Goal: Transaction & Acquisition: Purchase product/service

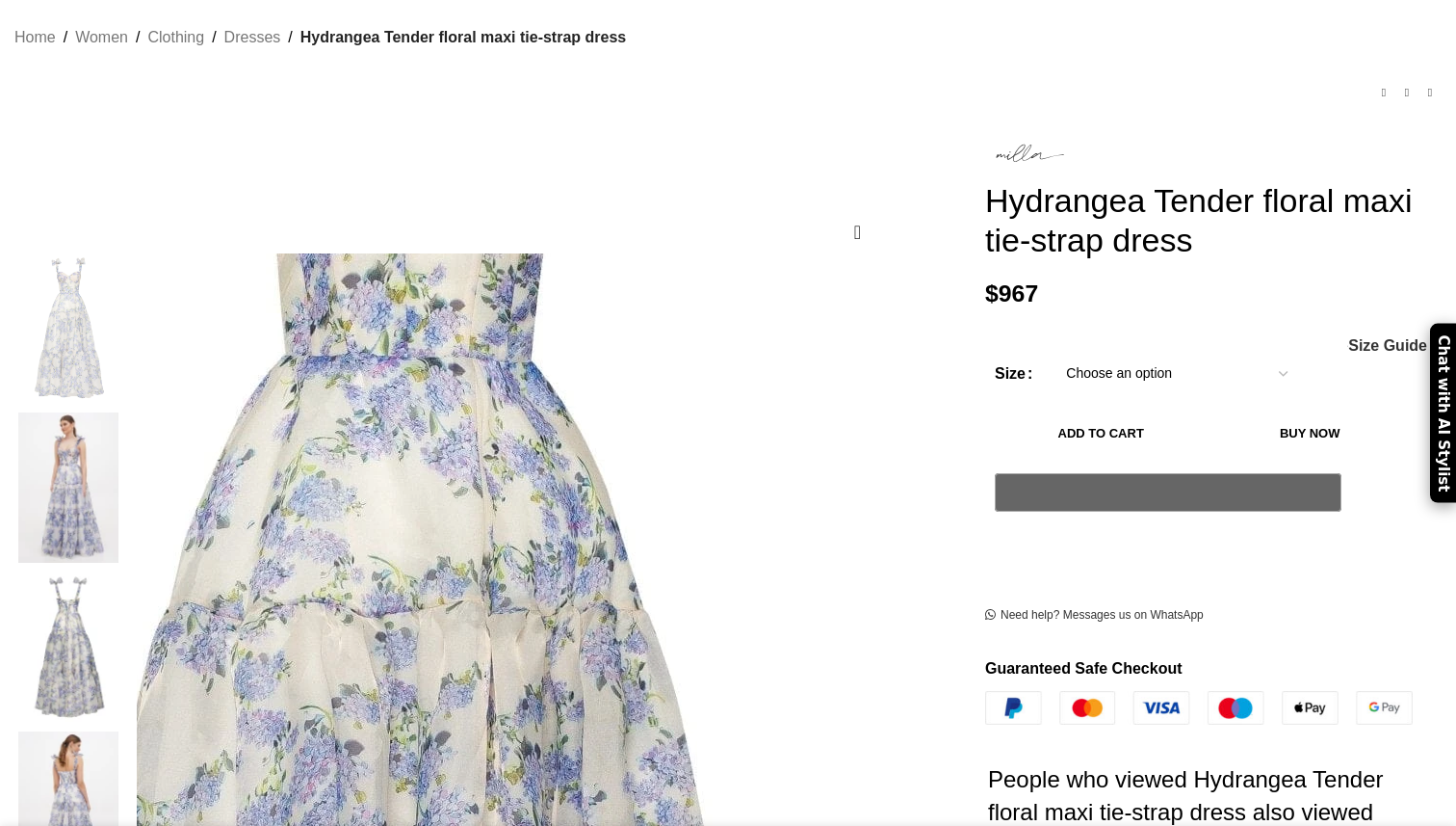
scroll to position [146, 0]
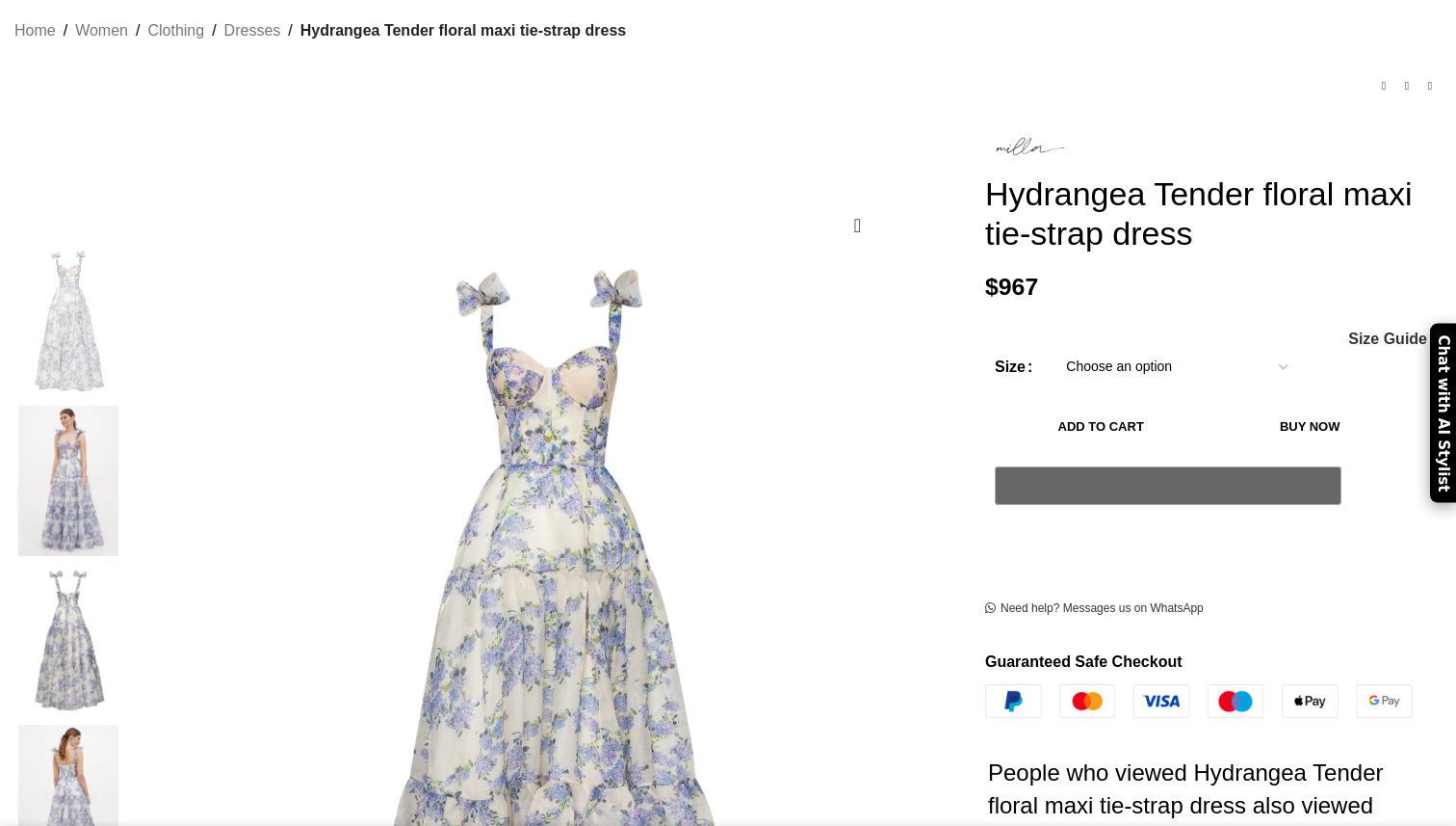
click at [127, 417] on img at bounding box center [69, 480] width 118 height 150
click at [127, 725] on img at bounding box center [69, 799] width 118 height 150
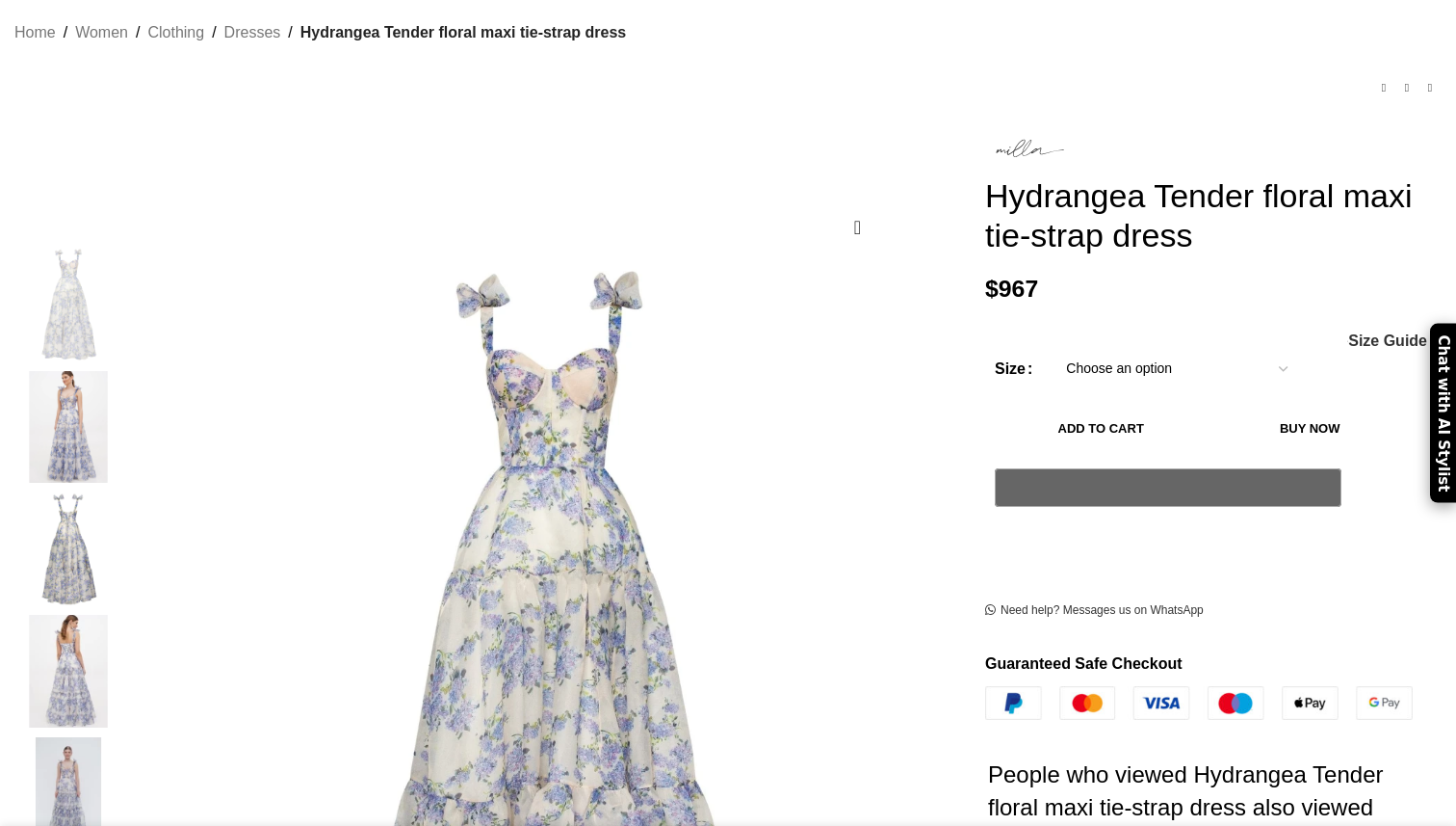
click at [127, 535] on img "3 / 7" at bounding box center [69, 549] width 118 height 113
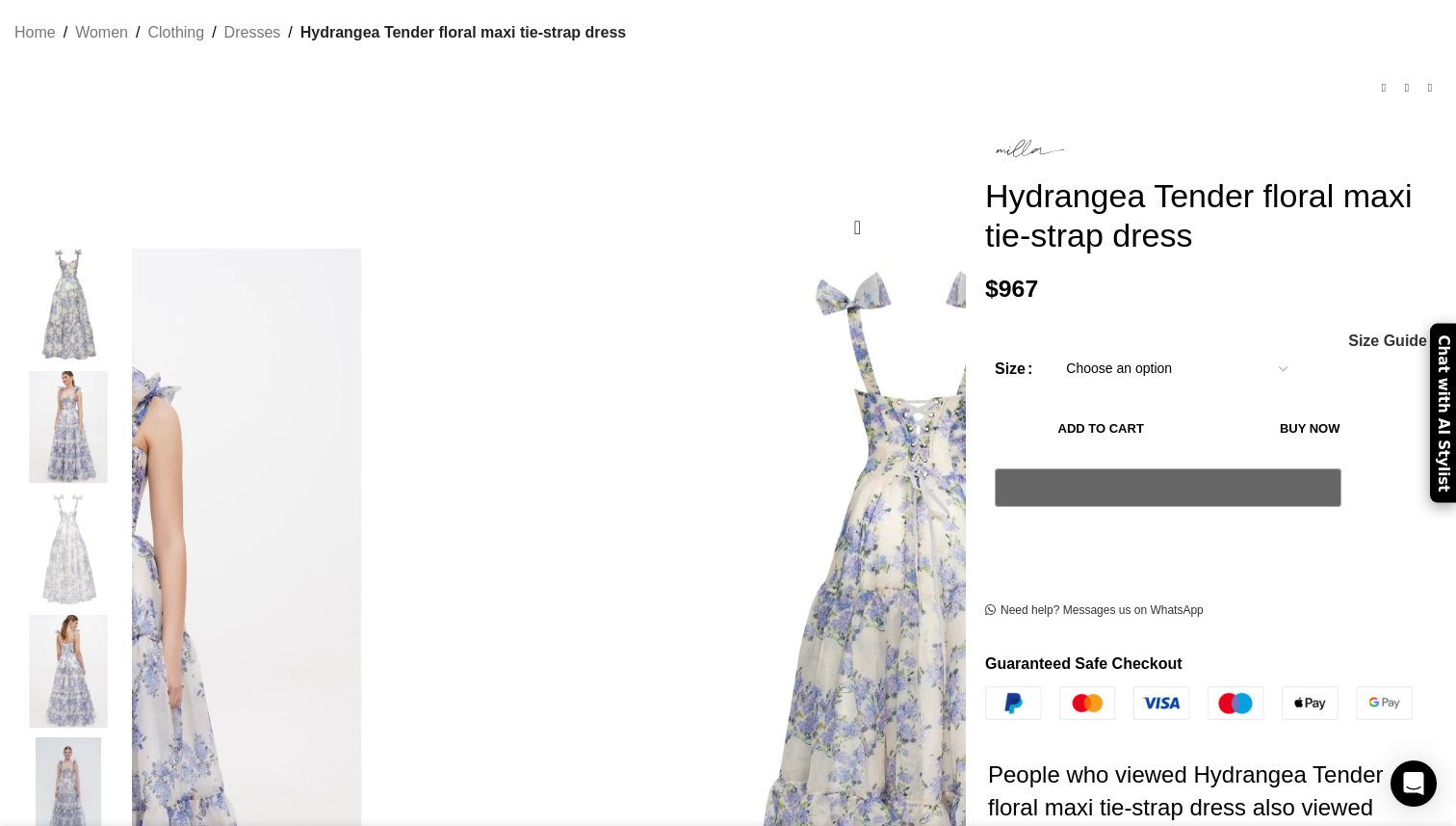
click at [127, 655] on img "4 / 7" at bounding box center [69, 670] width 118 height 113
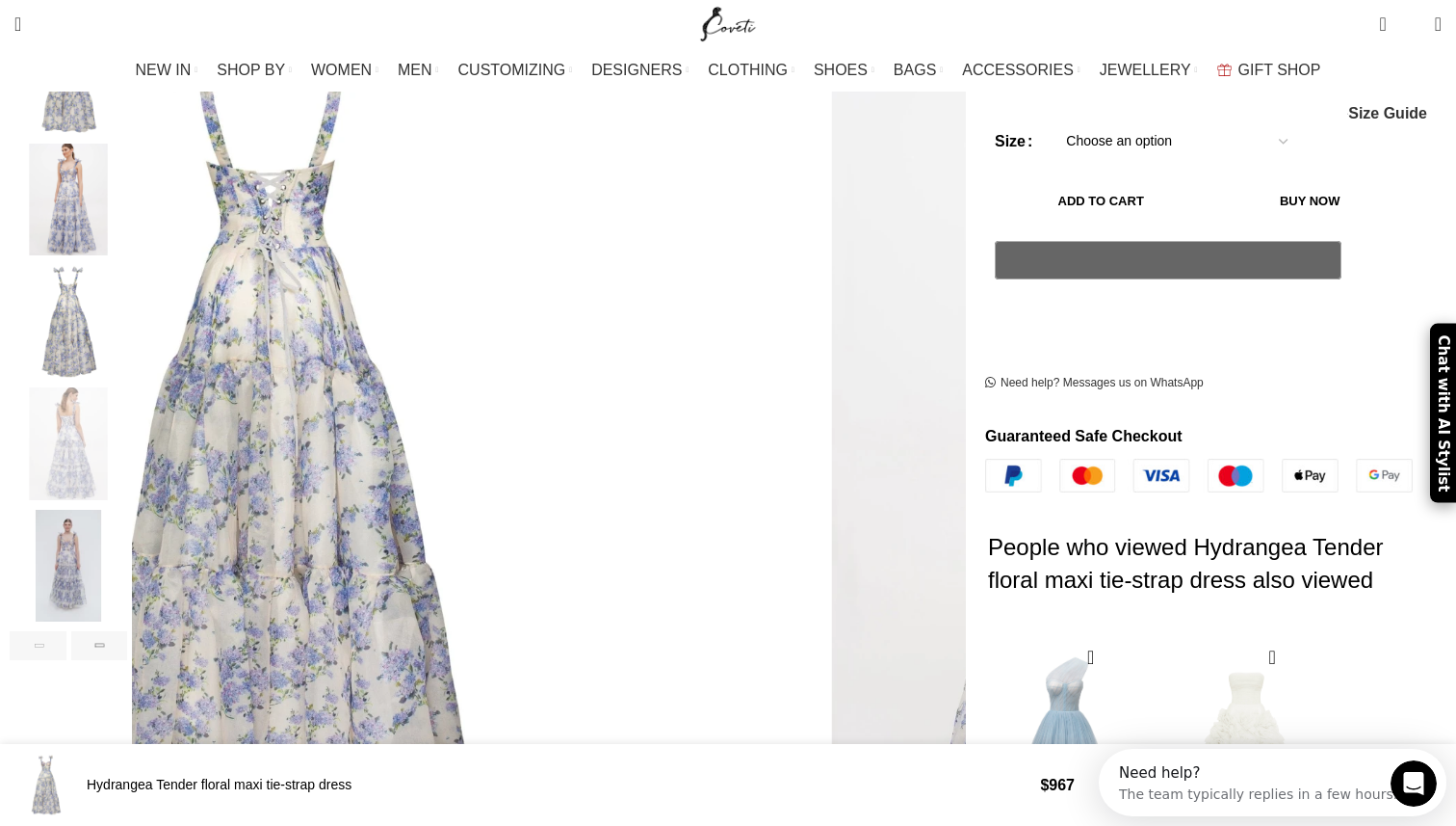
scroll to position [0, 0]
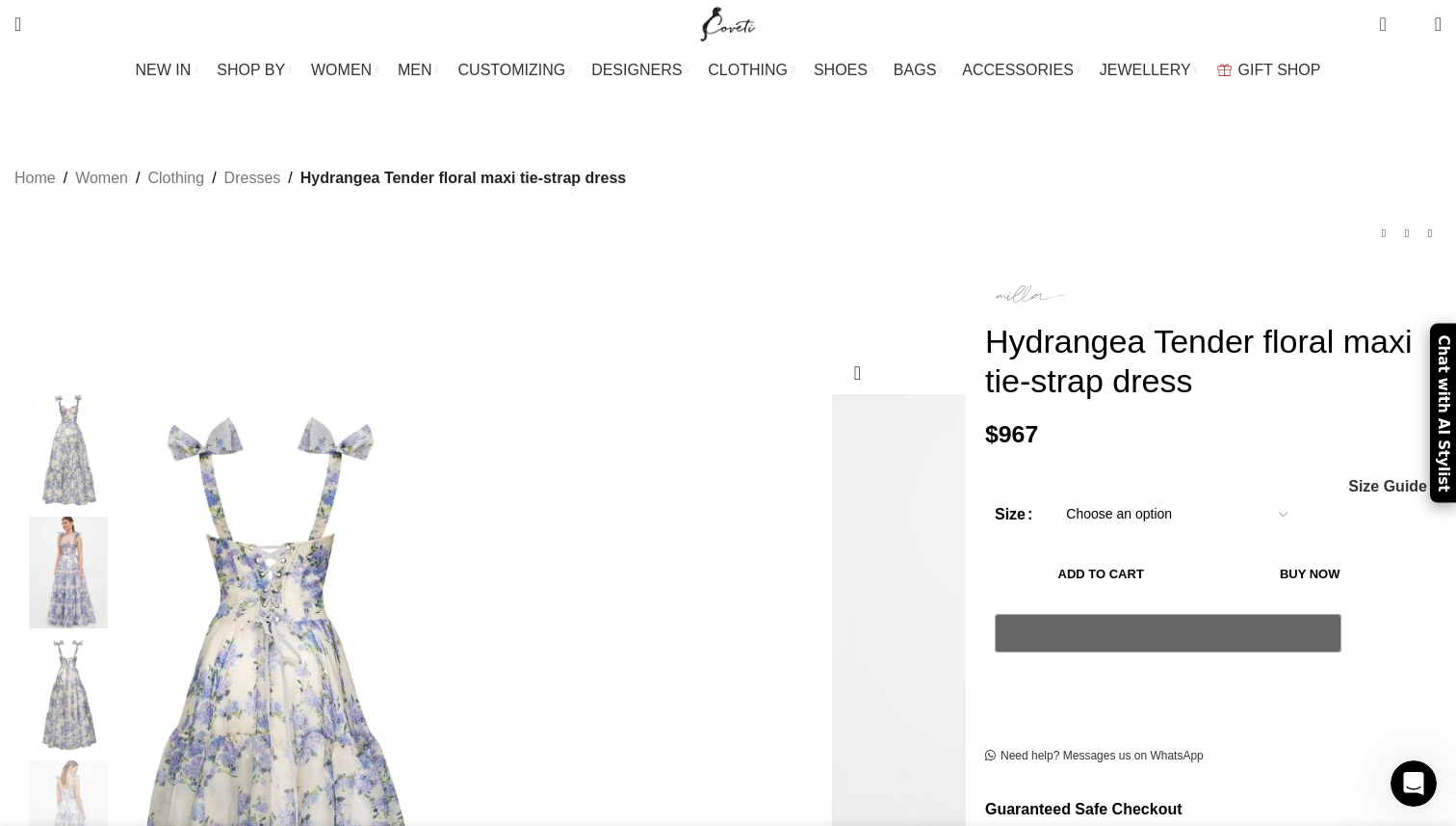
drag, startPoint x: 1078, startPoint y: 414, endPoint x: 940, endPoint y: 272, distance: 198.0
copy div "Hydrangea Tender floral maxi tie-strap dress"
click at [127, 540] on img "2 / 7" at bounding box center [69, 573] width 118 height 113
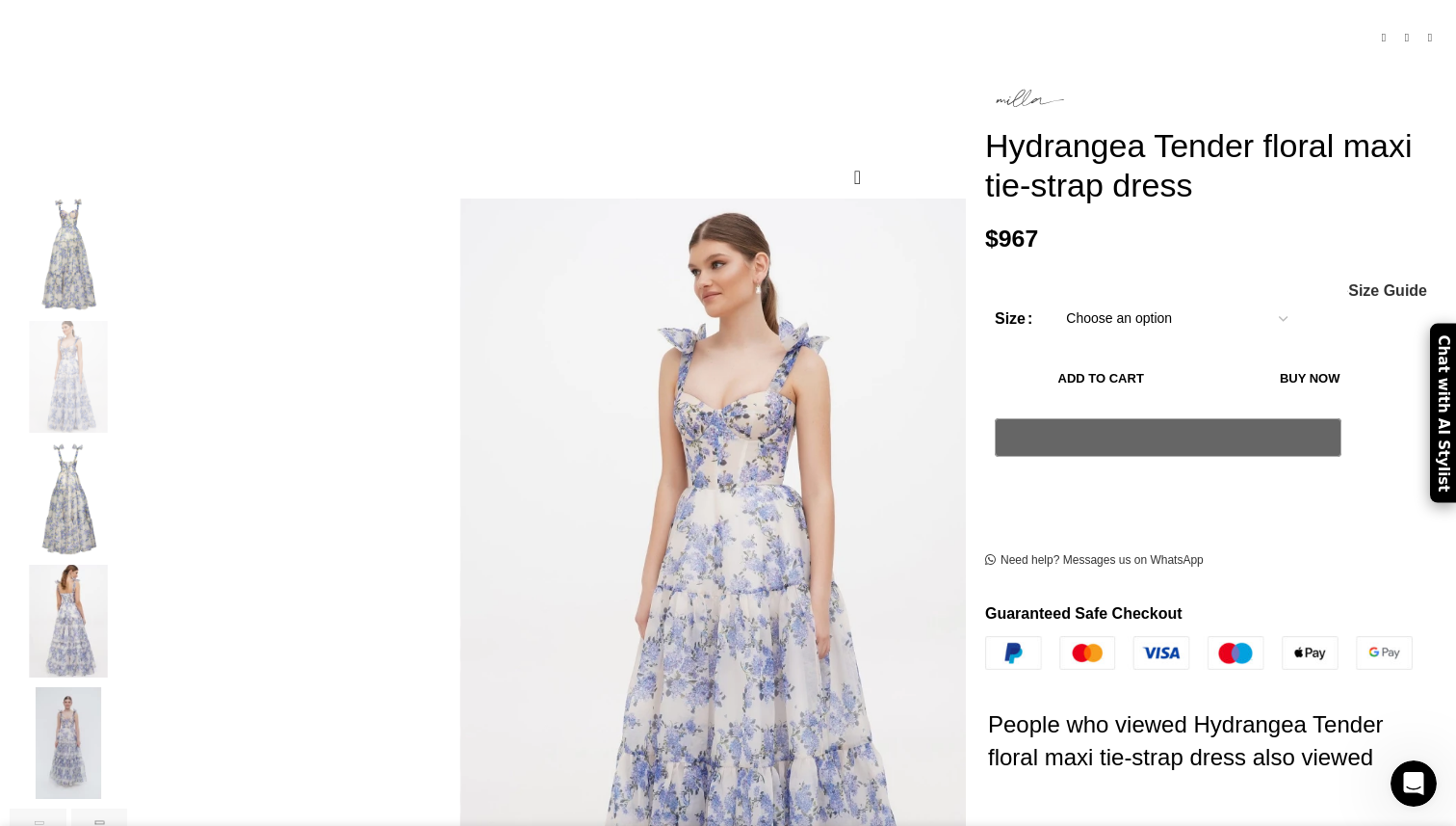
scroll to position [206, 0]
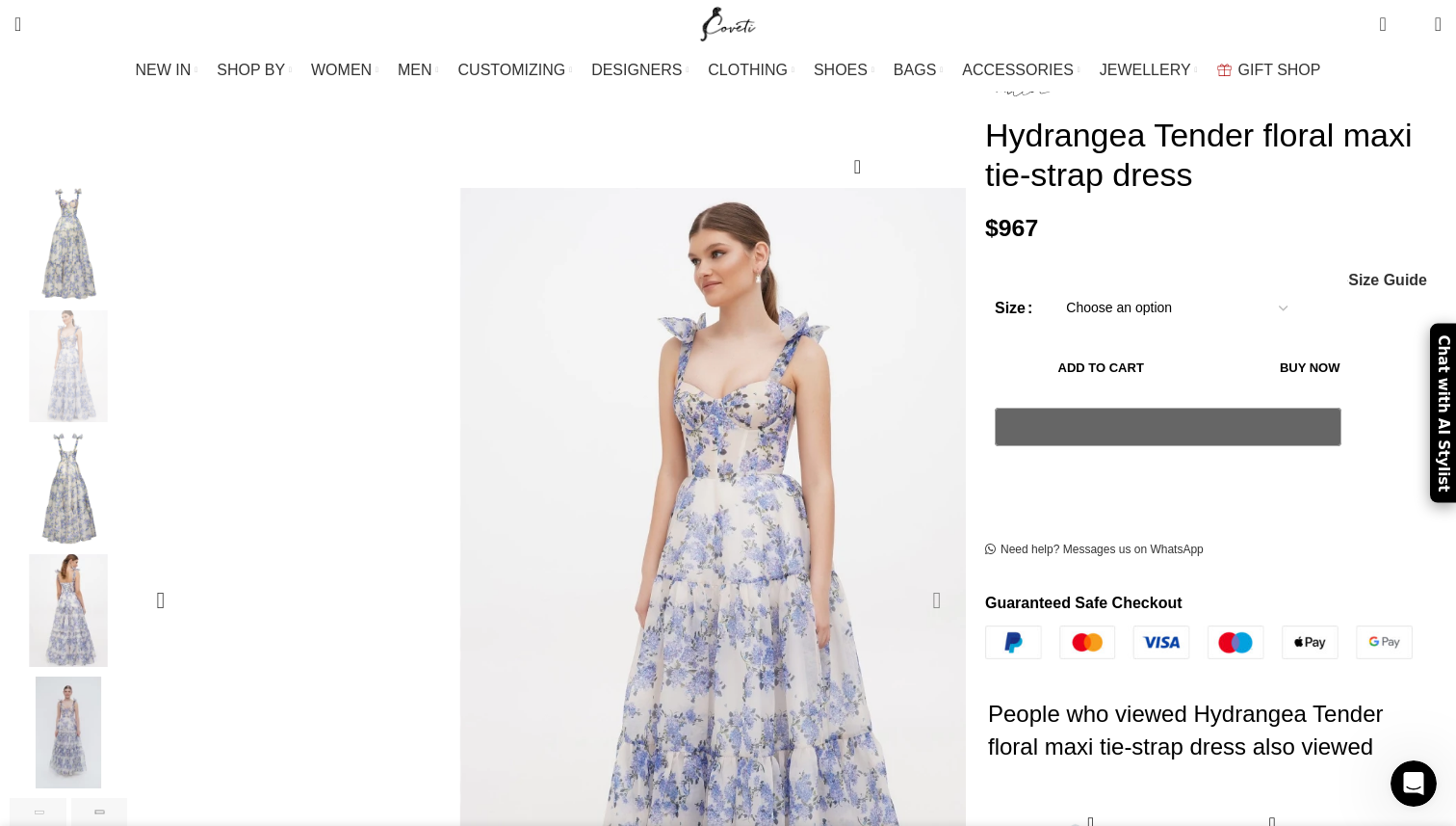
click at [912, 576] on div "Next slide" at bounding box center [937, 600] width 48 height 48
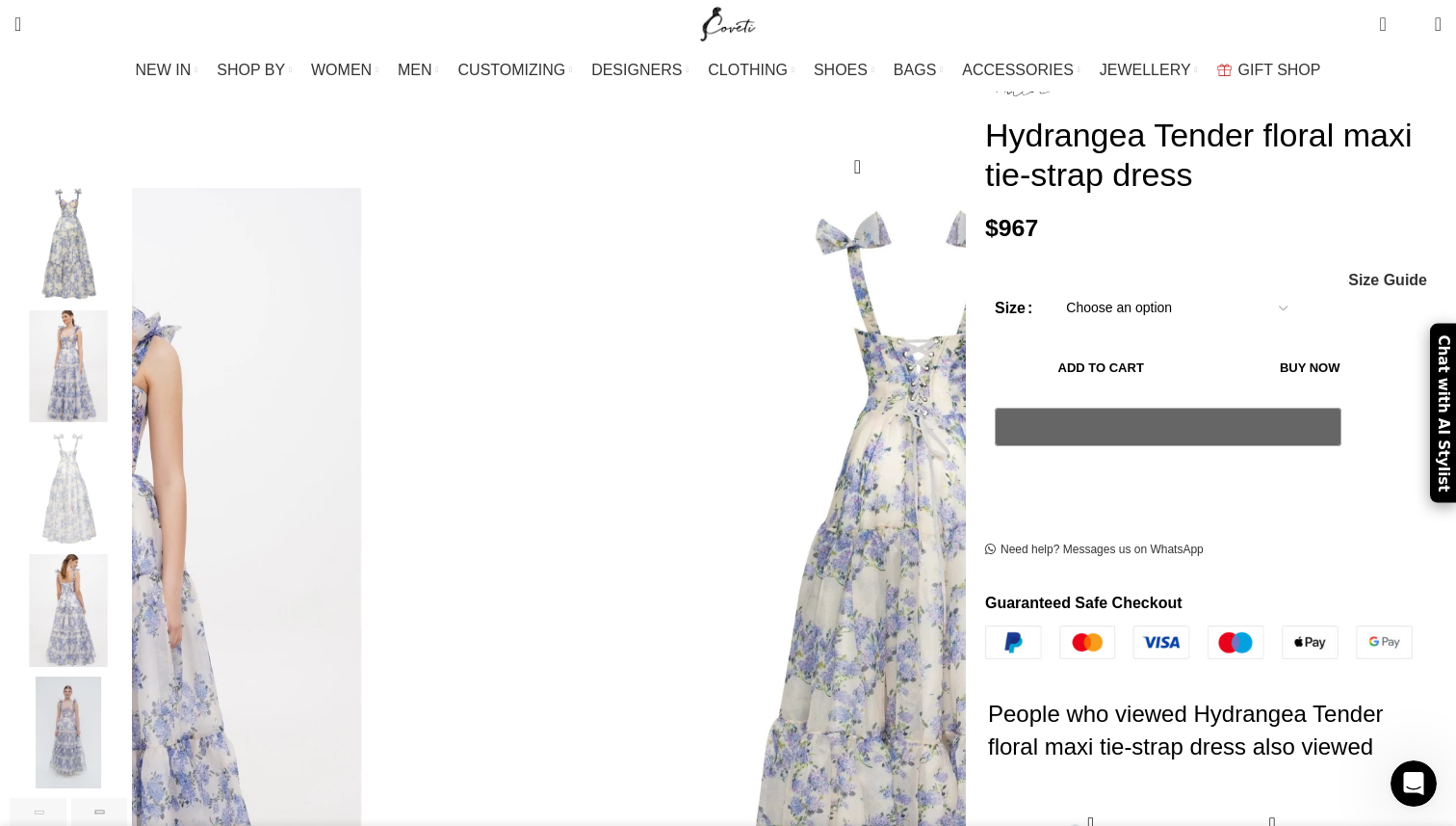
click at [1083, 309] on select "Choose an option 4 UK 6 UK 8 [GEOGRAPHIC_DATA] 10 [GEOGRAPHIC_DATA] 12 [GEOGRAP…" at bounding box center [1176, 308] width 250 height 41
click at [127, 594] on img "4 / 7" at bounding box center [69, 610] width 118 height 113
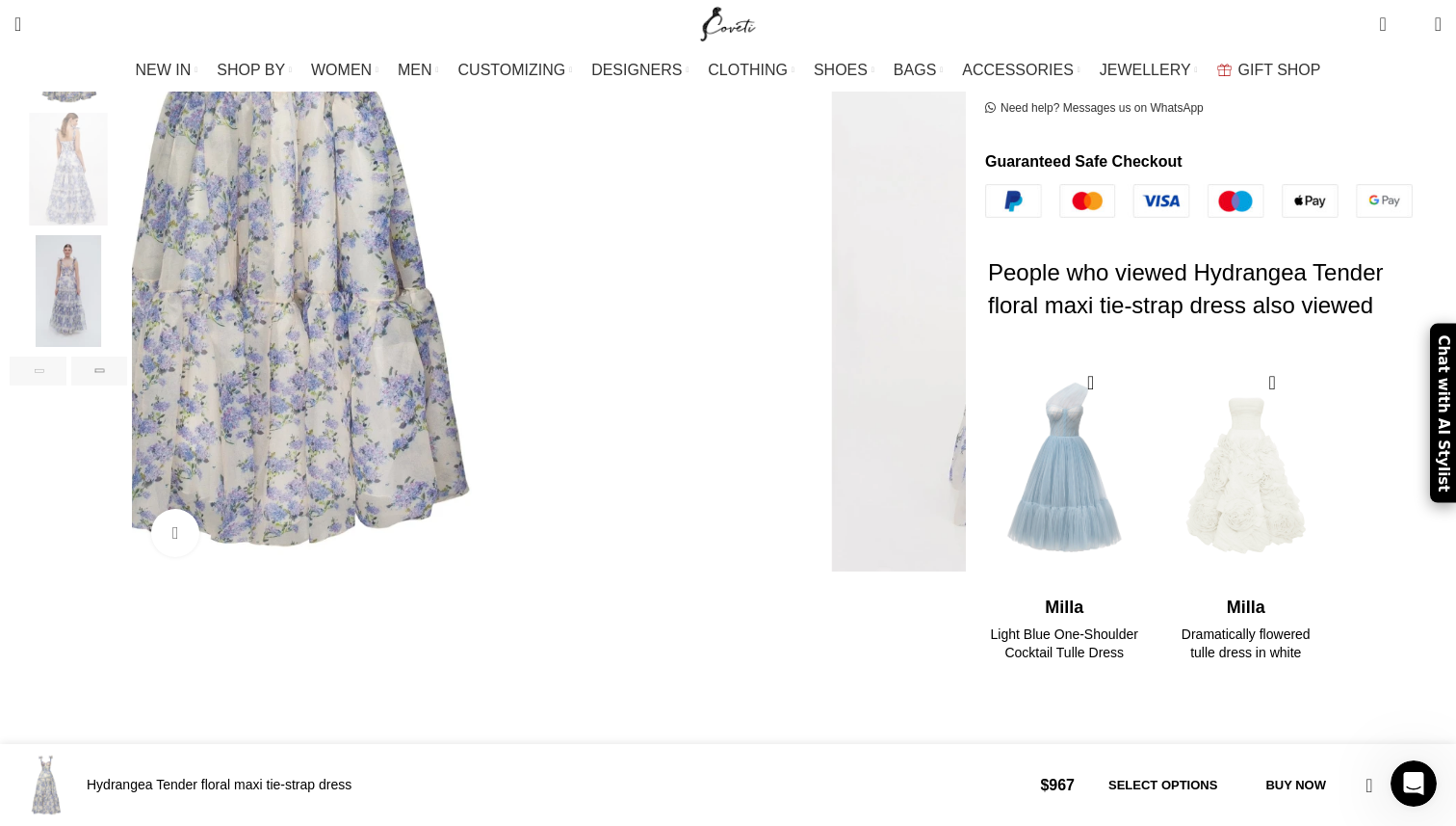
scroll to position [0, 0]
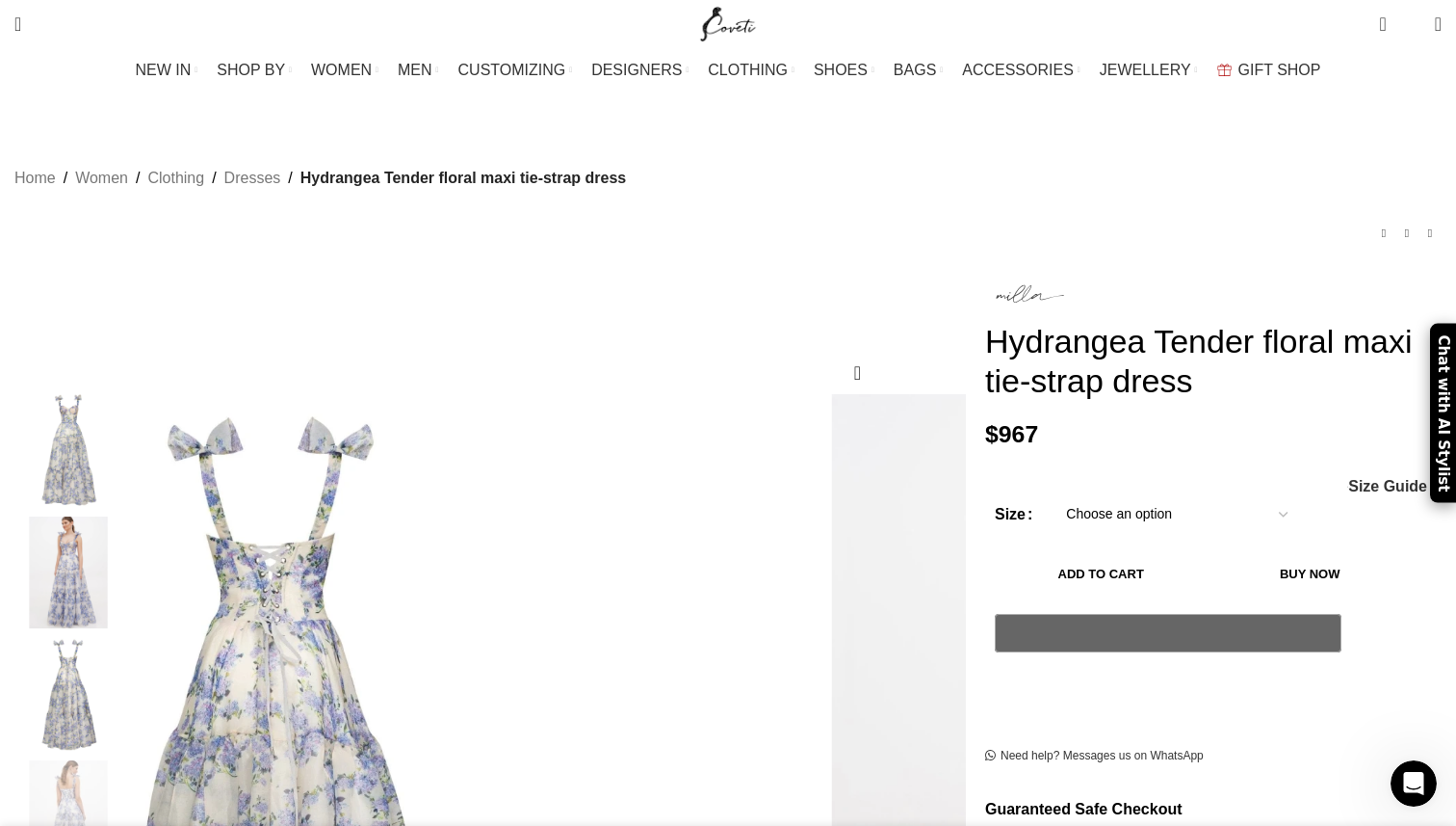
drag, startPoint x: 1011, startPoint y: 329, endPoint x: 1052, endPoint y: 406, distance: 87.2
click at [1026, 398] on h1 "Hydrangea Tender floral maxi tie-strap dress" at bounding box center [1213, 361] width 457 height 79
drag, startPoint x: 1026, startPoint y: 398, endPoint x: 937, endPoint y: 332, distance: 110.8
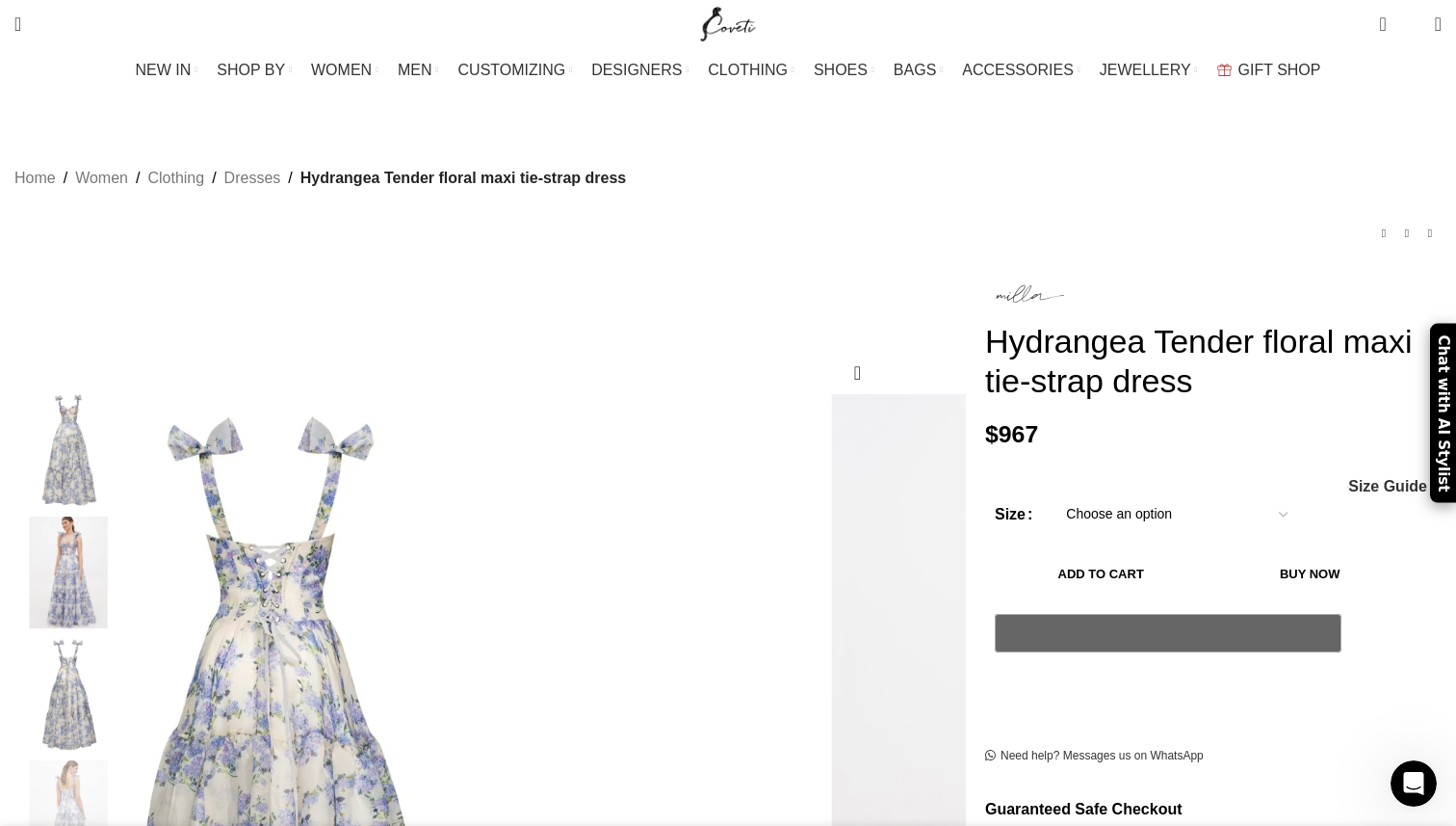
copy h1 "Hydrangea Tender floral maxi tie-strap dress"
